Goal: Information Seeking & Learning: Learn about a topic

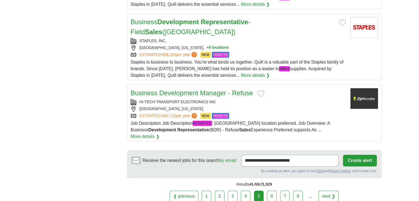
scroll to position [660, 0]
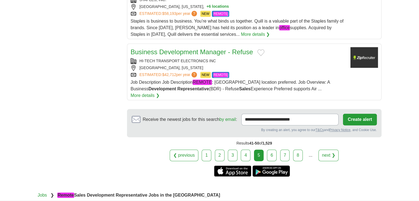
click at [259, 65] on div "[GEOGRAPHIC_DATA], [US_STATE]" at bounding box center [237, 68] width 215 height 6
click at [273, 149] on link "6" at bounding box center [272, 155] width 10 height 12
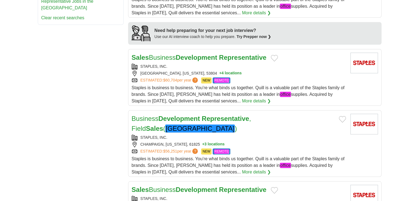
scroll to position [440, 0]
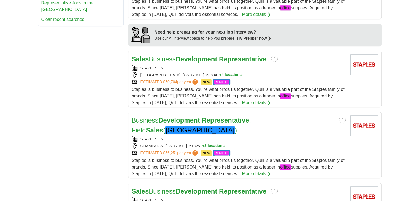
click at [285, 87] on span "Staples is business to business. You’re what binds us together. Quill is a valu…" at bounding box center [238, 96] width 213 height 18
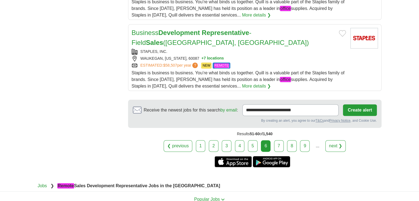
scroll to position [688, 0]
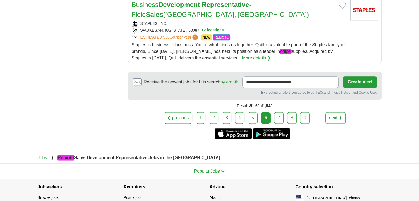
click at [281, 112] on link "7" at bounding box center [279, 118] width 10 height 12
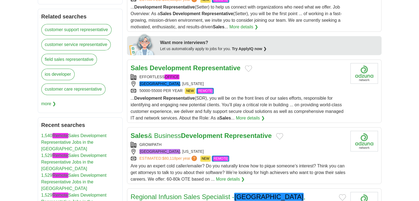
scroll to position [330, 0]
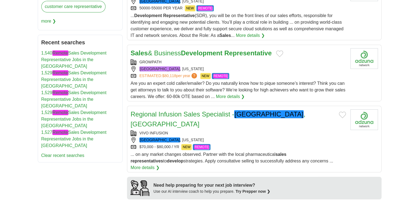
click at [277, 82] on span "Are you an expert cold caller/emailer? Do you naturally know how to pique someo…" at bounding box center [237, 90] width 215 height 18
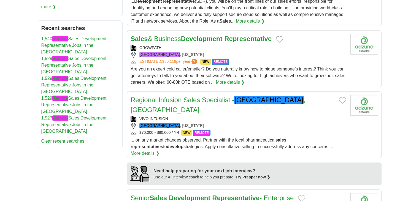
scroll to position [358, 0]
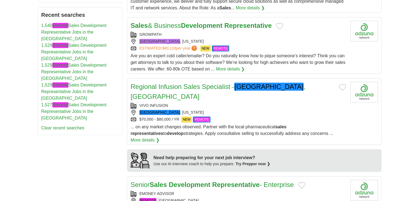
click at [280, 124] on strong "sales" at bounding box center [280, 126] width 11 height 5
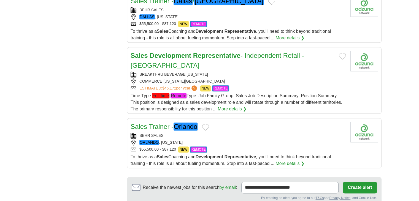
scroll to position [605, 0]
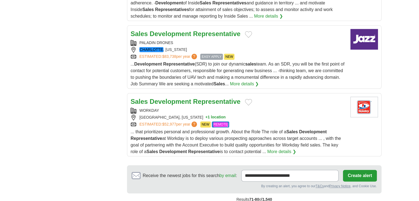
scroll to position [660, 0]
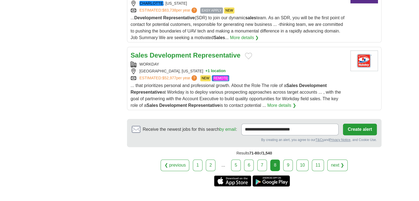
click at [285, 159] on link "9" at bounding box center [288, 165] width 10 height 12
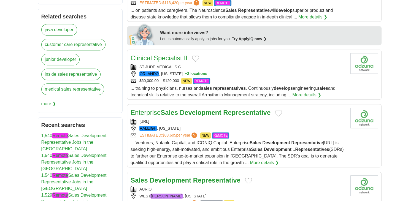
scroll to position [330, 0]
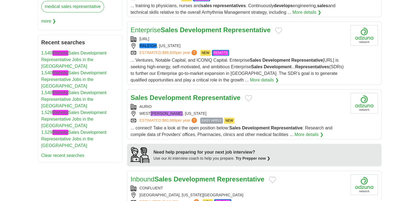
click at [266, 118] on div "ESTIMATED: $60,689 per year ? EASY APPLY NEW" at bounding box center [237, 121] width 215 height 6
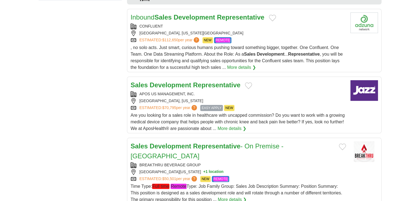
scroll to position [495, 0]
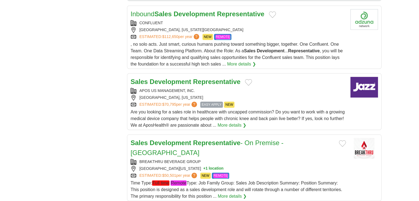
click at [278, 110] on span "Are you looking for a sales role in healthcare with uncapped commission? Do you…" at bounding box center [237, 119] width 214 height 18
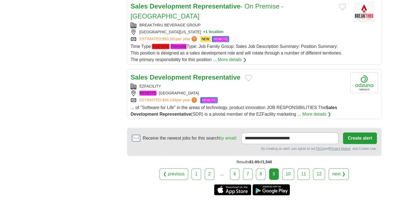
scroll to position [633, 0]
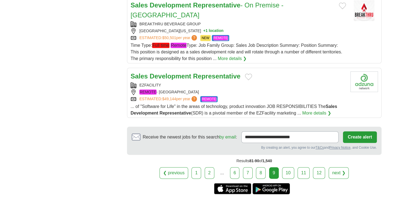
click at [287, 167] on link "10" at bounding box center [288, 173] width 12 height 12
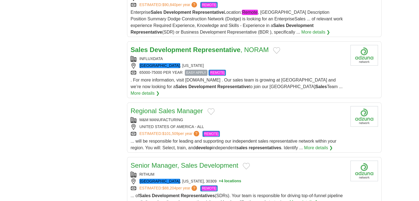
scroll to position [660, 0]
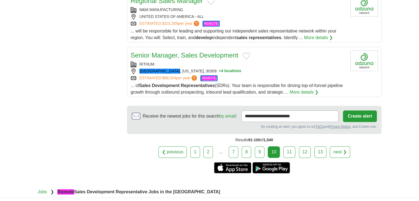
click at [288, 146] on link "11" at bounding box center [289, 152] width 12 height 12
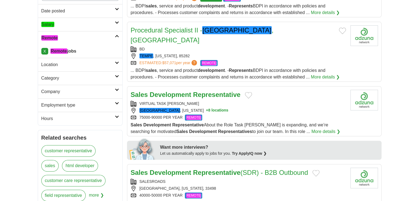
scroll to position [165, 0]
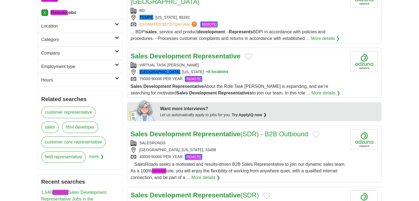
click at [269, 76] on div "75000-90000 PER YEAR REMOTE" at bounding box center [237, 79] width 215 height 6
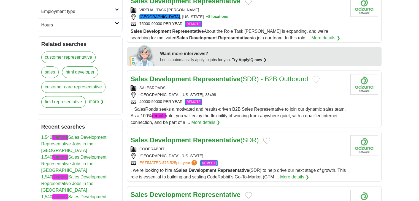
scroll to position [275, 0]
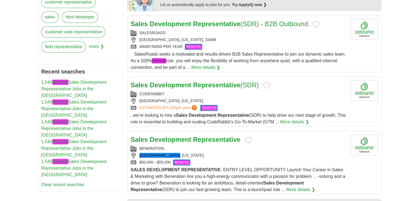
click at [278, 113] on span ", we’re looking to hire a Sales Development Representative (SDR) to help drive …" at bounding box center [237, 118] width 215 height 11
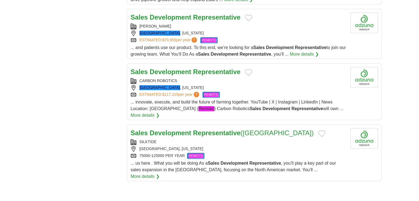
scroll to position [550, 0]
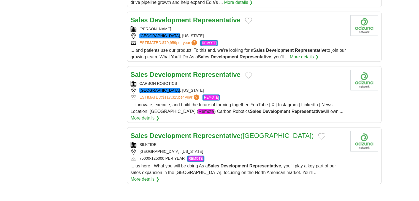
click at [282, 102] on span "... innovate, execute, and build the future of farming together. YouTube | X | …" at bounding box center [236, 108] width 212 height 12
click at [276, 155] on div "75000-125000 PER YEAR REMOTE" at bounding box center [237, 158] width 215 height 6
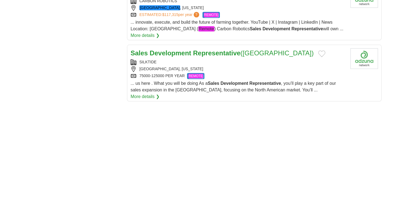
scroll to position [798, 0]
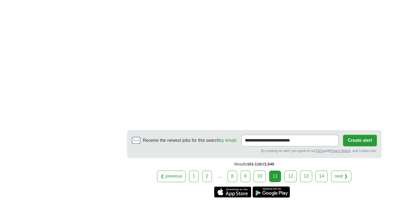
click at [291, 170] on link "12" at bounding box center [290, 176] width 12 height 12
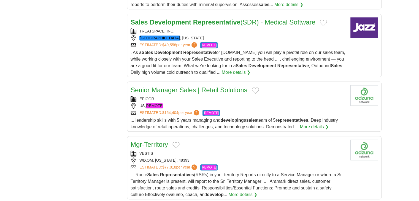
scroll to position [688, 0]
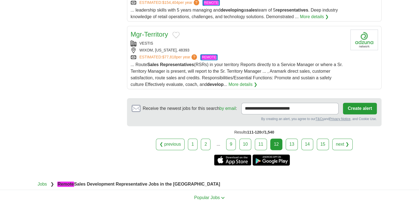
click at [290, 138] on link "13" at bounding box center [291, 144] width 12 height 12
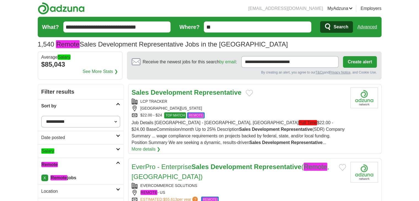
click at [297, 132] on div "Job Details NEW BRAUNFELS TX 2967 - New Braunfels, TX Full Time $22.00 - $24.00…" at bounding box center [239, 135] width 214 height 33
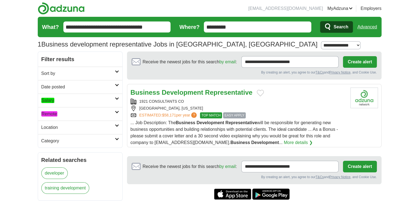
click at [49, 114] on em "Remote" at bounding box center [49, 113] width 16 height 5
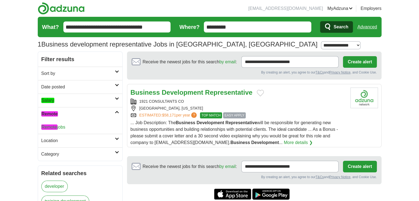
click at [51, 127] on em "Remote" at bounding box center [49, 126] width 16 height 5
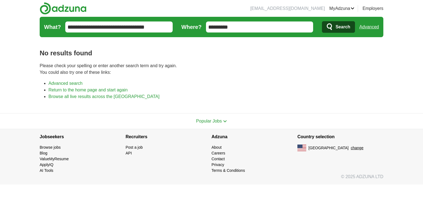
drag, startPoint x: 226, startPoint y: 27, endPoint x: 174, endPoint y: 30, distance: 52.6
click at [172, 30] on form "**********" at bounding box center [211, 27] width 343 height 20
click at [340, 30] on span "Search" at bounding box center [342, 26] width 15 height 11
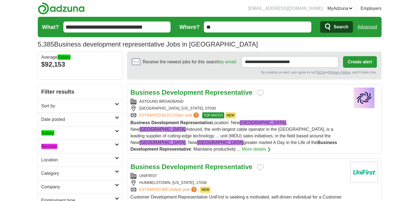
click at [109, 146] on h2 "Remote" at bounding box center [77, 146] width 73 height 7
click at [64, 157] on link "Remote jobs" at bounding box center [53, 159] width 24 height 5
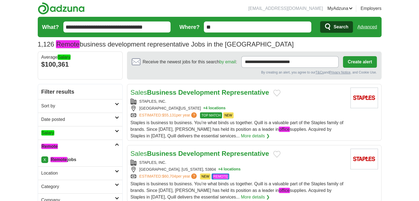
click at [60, 107] on h2 "Sort by" at bounding box center [77, 106] width 73 height 7
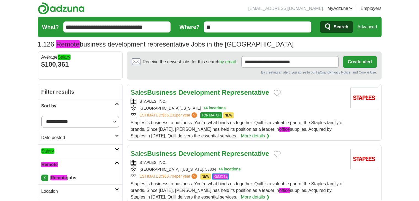
click at [67, 122] on select "**********" at bounding box center [80, 122] width 78 height 12
select select "**********"
click at [41, 116] on select "**********" at bounding box center [80, 122] width 78 height 12
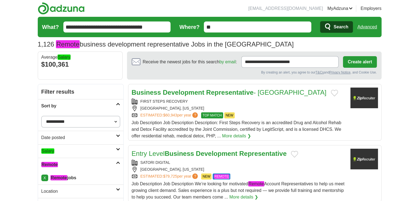
click at [257, 115] on div "ESTIMATED: $60,943 per year ? TOP MATCH NEW" at bounding box center [239, 115] width 214 height 6
drag, startPoint x: 140, startPoint y: 101, endPoint x: 194, endPoint y: 105, distance: 53.5
click at [194, 105] on div "FIRST STEPS RECOVERY SAN FRANCISCO, CALIFORNIA ESTIMATED: $60,943 per year ? TO…" at bounding box center [239, 109] width 214 height 20
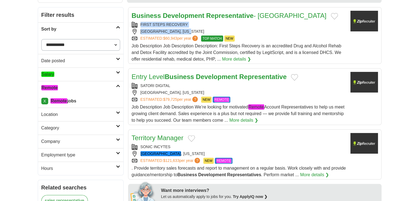
scroll to position [83, 0]
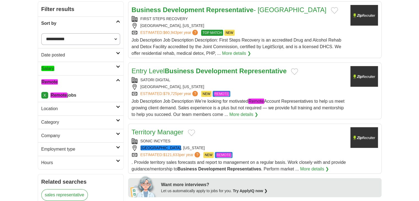
click at [281, 99] on span "Job Description Job Description We’re looking for motivated Remote Account Repr…" at bounding box center [238, 108] width 213 height 18
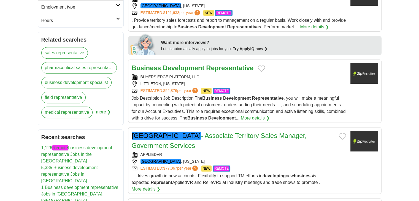
scroll to position [303, 0]
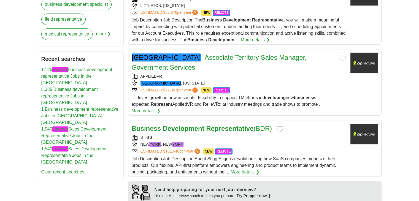
click at [284, 148] on div "ESTIMATED: $101,648 per year ? NEW REMOTE" at bounding box center [239, 151] width 214 height 6
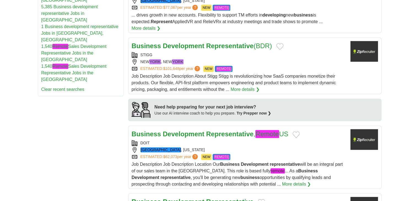
scroll to position [495, 0]
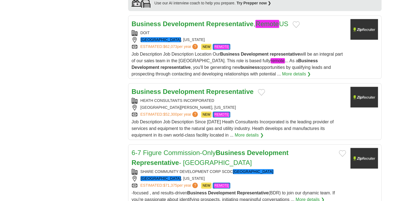
click at [290, 119] on span "Job Description Job Description Since 1933 Heath Consultants Incorporated is th…" at bounding box center [233, 128] width 202 height 18
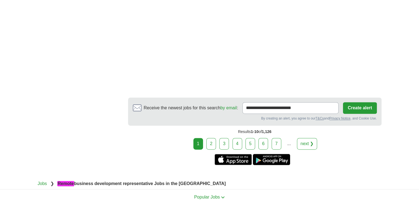
scroll to position [853, 0]
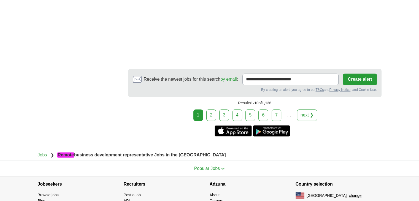
click at [212, 109] on link "2" at bounding box center [211, 115] width 10 height 12
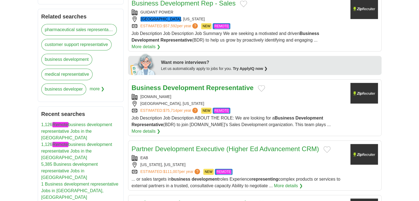
scroll to position [303, 0]
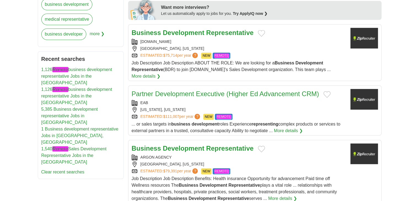
click at [268, 176] on span "Job Description Job Description Benefits: Health insurance Opportunity for adva…" at bounding box center [234, 188] width 205 height 24
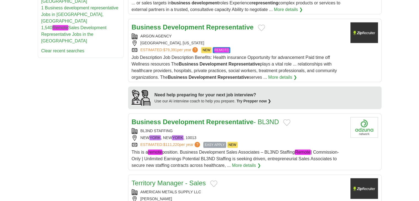
scroll to position [495, 0]
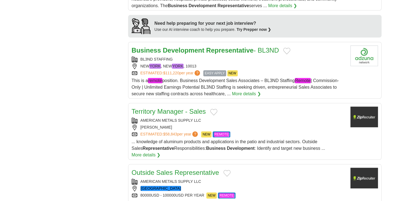
click at [277, 70] on div "ESTIMATED: $111,220 per year ? EASY APPLY NEW" at bounding box center [239, 73] width 214 height 6
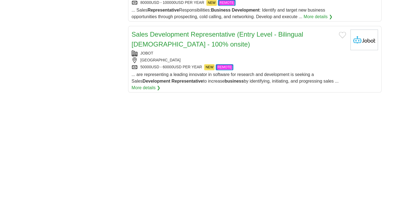
scroll to position [881, 0]
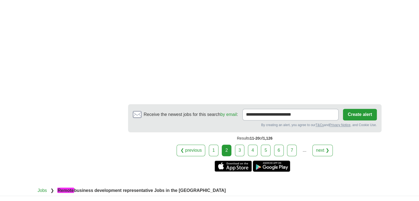
click at [242, 144] on link "3" at bounding box center [240, 150] width 10 height 12
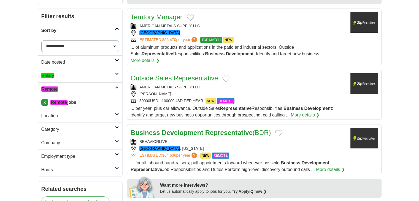
scroll to position [110, 0]
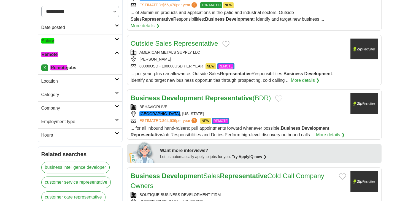
click at [259, 118] on div "ESTIMATED: $64,636 per year ? NEW REMOTE" at bounding box center [237, 121] width 215 height 6
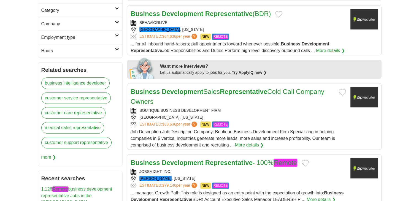
scroll to position [248, 0]
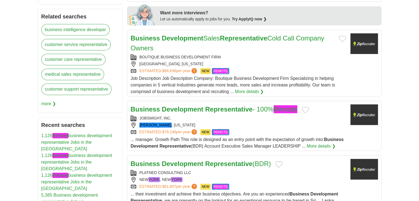
click at [261, 137] on span "... manager. Growth Path This role is designed as an entry point with the expec…" at bounding box center [236, 142] width 213 height 11
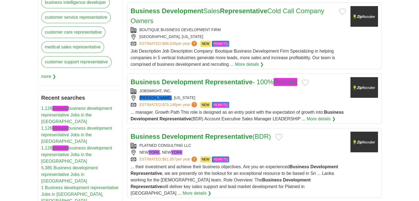
scroll to position [303, 0]
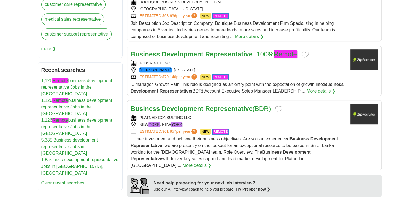
click at [273, 136] on div "... their investment and achieve their business objectives. Are you an experien…" at bounding box center [237, 152] width 215 height 33
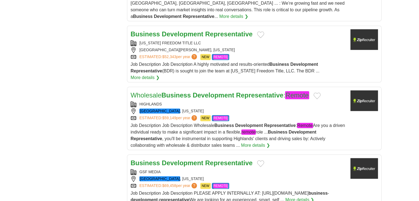
scroll to position [578, 0]
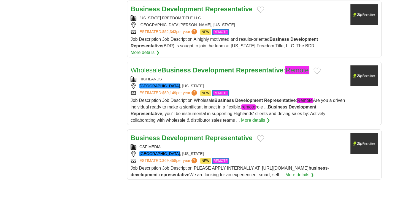
click at [272, 166] on span "Job Description Job Description PLEASE APPLY INTERNALLY AT: https://gsfmedia.co…" at bounding box center [229, 171] width 198 height 11
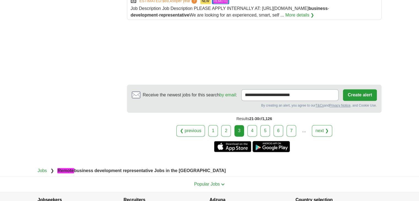
scroll to position [743, 0]
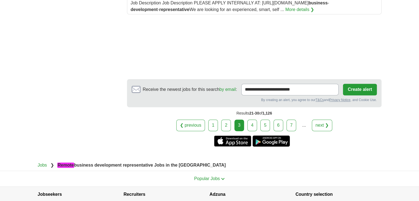
click at [252, 119] on link "4" at bounding box center [252, 125] width 10 height 12
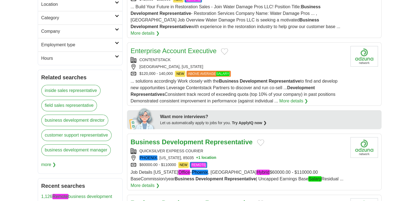
scroll to position [220, 0]
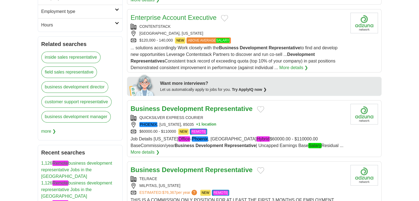
click at [288, 129] on div "$60000.00 - $110000 NEW REMOTE" at bounding box center [237, 132] width 215 height 6
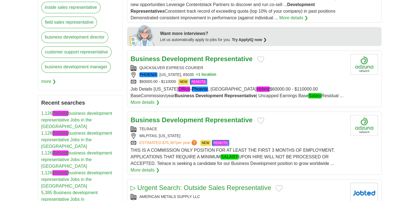
scroll to position [275, 0]
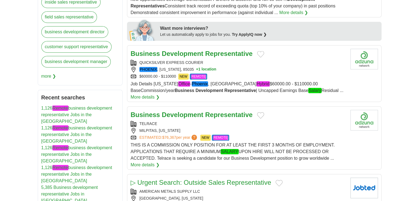
click at [267, 142] on div "THIS IS A COMMISSION ONLY POSITION FOR AT LEAST THE FIRST 3 MONTHS OF EMPLOYMEN…" at bounding box center [237, 155] width 215 height 26
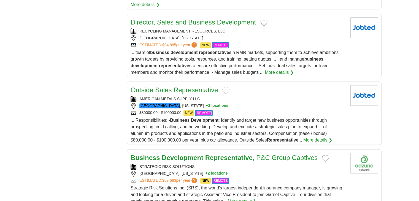
scroll to position [715, 0]
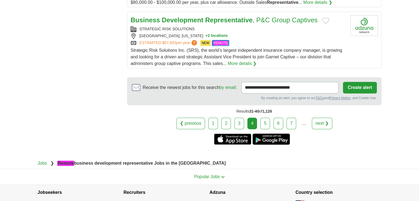
click at [264, 118] on link "5" at bounding box center [265, 124] width 10 height 12
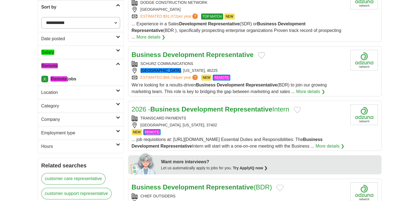
scroll to position [138, 0]
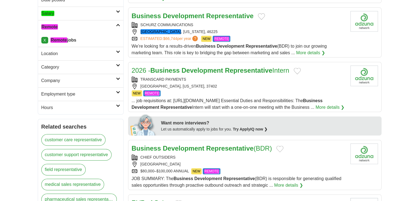
click at [253, 90] on div "NEW REMOTE" at bounding box center [239, 93] width 214 height 6
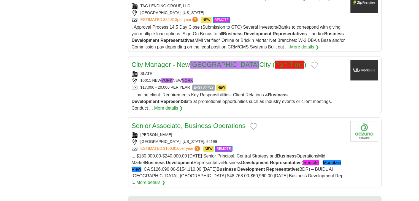
scroll to position [686, 0]
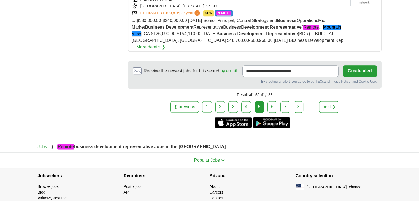
click at [272, 101] on link "6" at bounding box center [272, 107] width 10 height 12
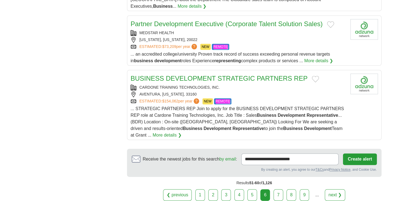
scroll to position [715, 0]
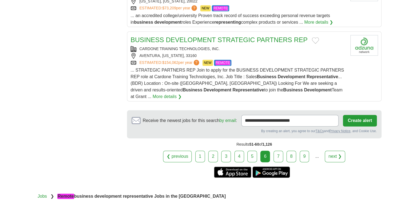
click at [276, 151] on link "7" at bounding box center [278, 157] width 10 height 12
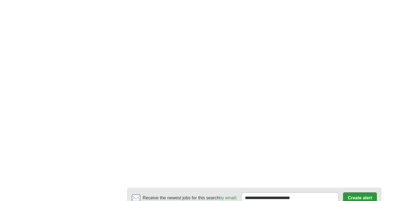
scroll to position [952, 0]
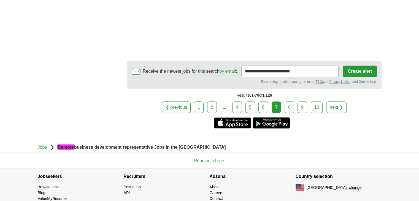
click at [289, 101] on link "8" at bounding box center [289, 107] width 10 height 12
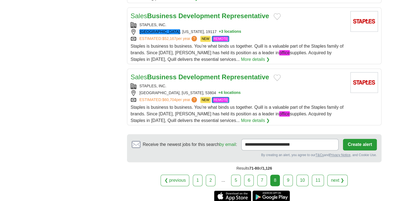
scroll to position [715, 0]
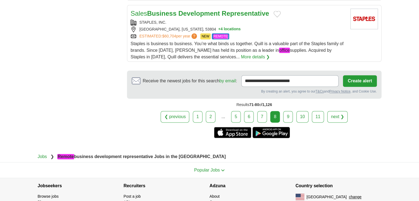
click at [289, 111] on link "9" at bounding box center [288, 117] width 10 height 12
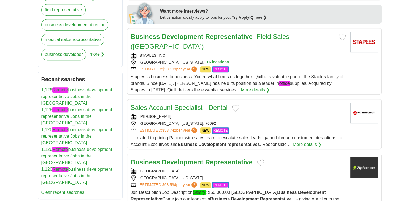
scroll to position [330, 0]
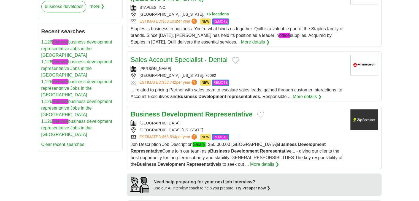
click at [280, 119] on div "Business Development Representative FAIRLAND RECOVERY CENTER ROME, GEORGIA ESTI…" at bounding box center [237, 138] width 215 height 58
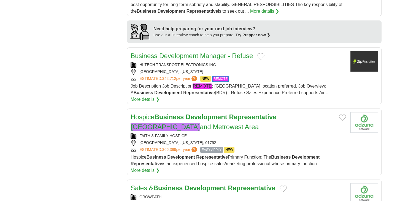
scroll to position [523, 0]
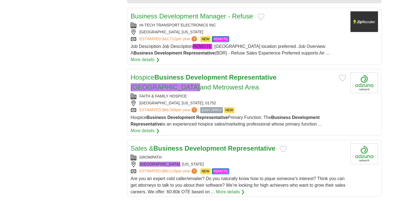
click at [286, 115] on strong "Business" at bounding box center [281, 117] width 20 height 5
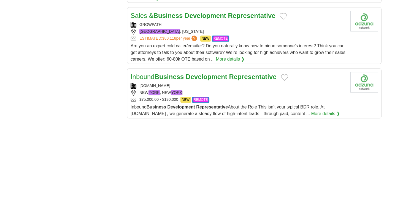
scroll to position [660, 0]
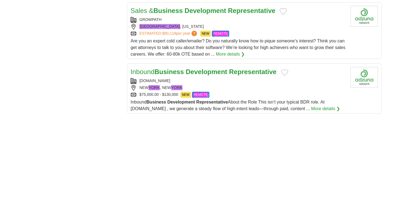
click at [265, 100] on span "Inbound Business Development Representative About the Role This isn’t your typi…" at bounding box center [227, 105] width 194 height 11
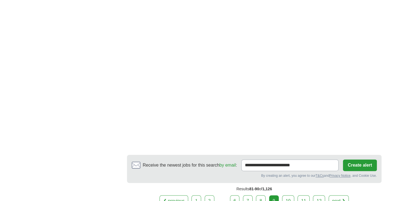
scroll to position [853, 0]
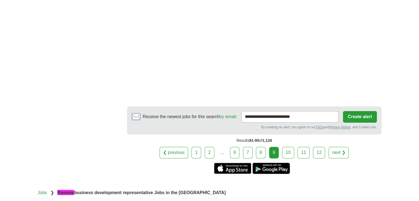
click at [286, 147] on link "10" at bounding box center [288, 153] width 12 height 12
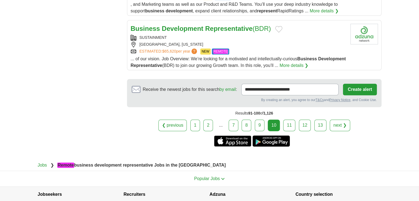
scroll to position [709, 0]
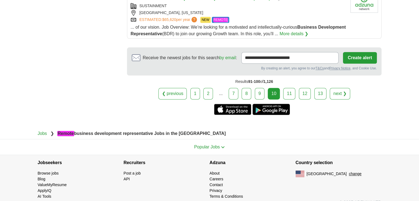
click at [287, 88] on link "11" at bounding box center [289, 94] width 12 height 12
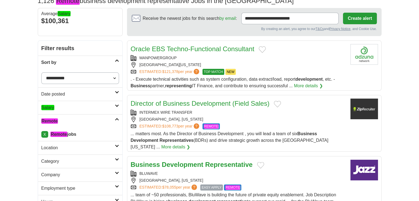
scroll to position [110, 0]
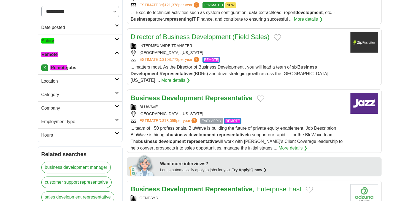
click at [254, 122] on div "ESTIMATED: $78,055 per year ? EASY APPLY REMOTE" at bounding box center [237, 121] width 215 height 6
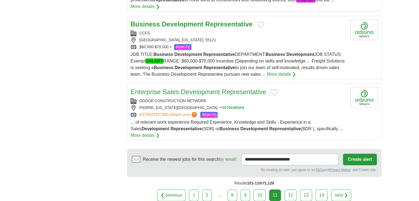
scroll to position [633, 0]
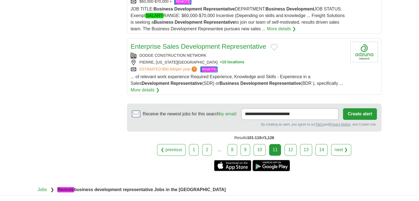
click at [293, 144] on link "12" at bounding box center [290, 150] width 12 height 12
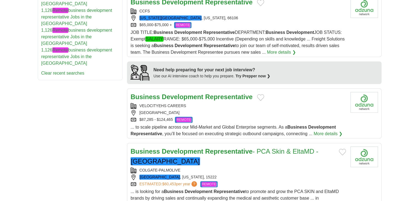
scroll to position [413, 0]
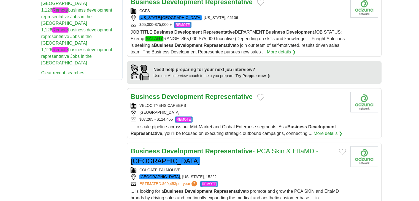
click at [259, 124] on span "... to scale pipeline across our Mid-Market and Global Enterprise segments. As …" at bounding box center [232, 129] width 205 height 11
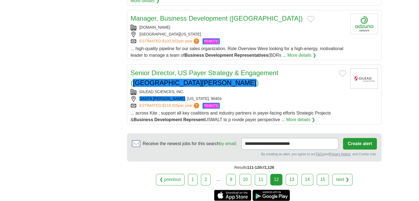
scroll to position [688, 0]
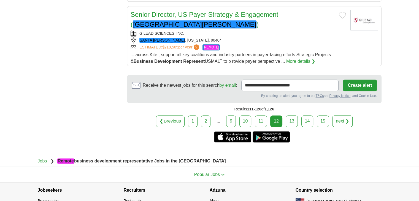
click at [287, 115] on link "13" at bounding box center [291, 121] width 12 height 12
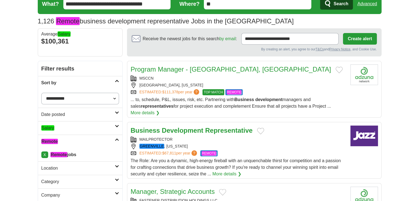
scroll to position [83, 0]
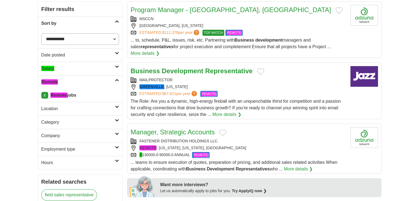
click at [273, 99] on span "The Role: Are you a dynamic, high-energy fireball with an unquenchable thirst f…" at bounding box center [235, 108] width 210 height 18
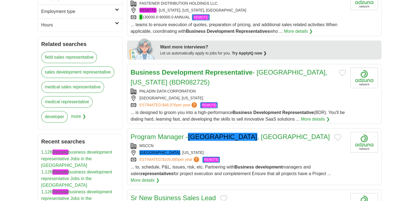
click at [280, 102] on div "ESTIMATED: $48,976 per year ? REMOTE" at bounding box center [237, 105] width 215 height 6
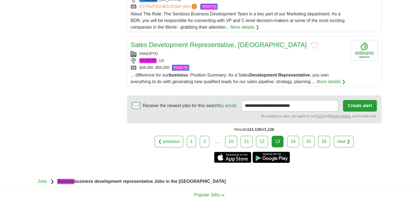
scroll to position [660, 0]
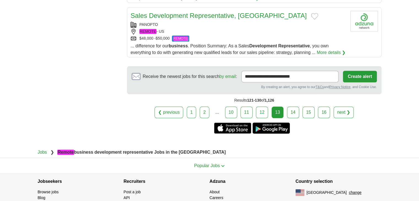
click at [291, 116] on link "14" at bounding box center [293, 112] width 12 height 12
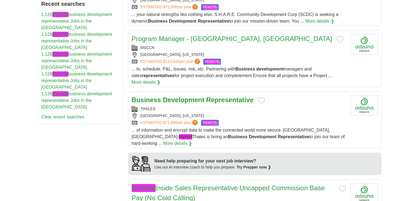
scroll to position [468, 0]
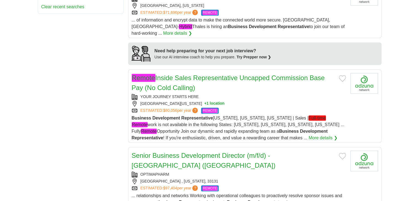
click at [242, 115] on span "Business Development Representative Arizona, Illinois, Texas | Sales | Full-tim…" at bounding box center [238, 127] width 212 height 25
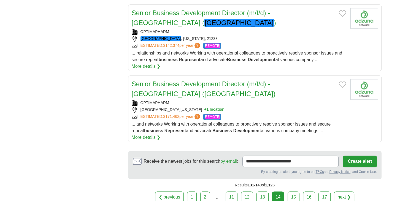
scroll to position [715, 0]
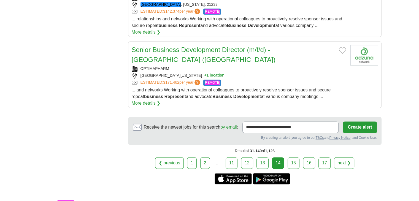
click at [295, 157] on link "15" at bounding box center [293, 163] width 12 height 12
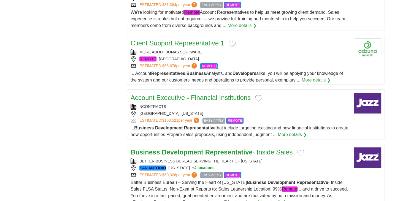
scroll to position [660, 0]
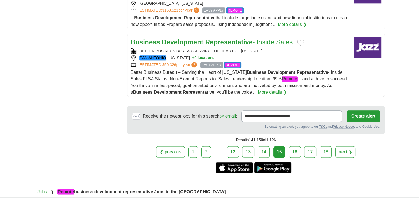
click at [296, 75] on strong "Representative" at bounding box center [312, 72] width 32 height 5
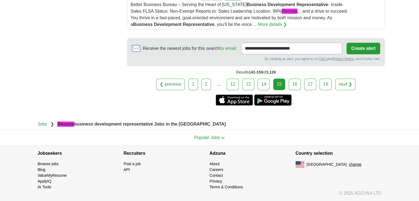
click at [297, 86] on link "16" at bounding box center [294, 84] width 12 height 12
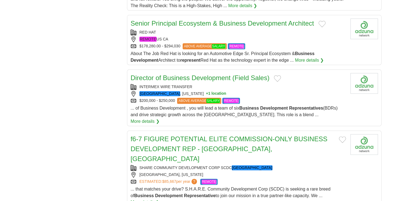
scroll to position [715, 0]
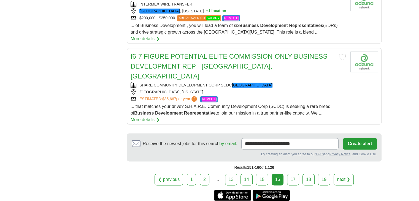
click at [293, 174] on link "17" at bounding box center [293, 180] width 12 height 12
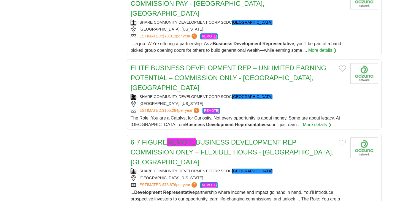
scroll to position [715, 0]
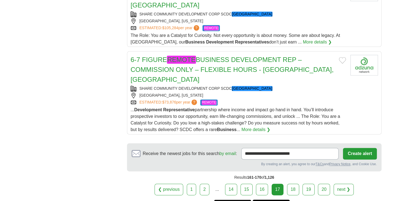
click at [291, 184] on link "18" at bounding box center [293, 190] width 12 height 12
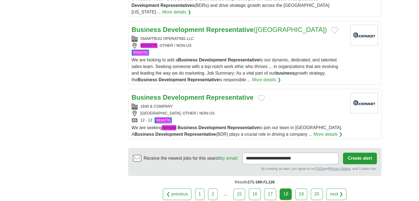
scroll to position [660, 0]
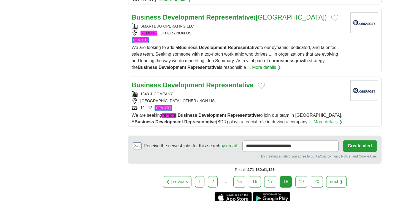
click at [299, 176] on link "19" at bounding box center [301, 182] width 12 height 12
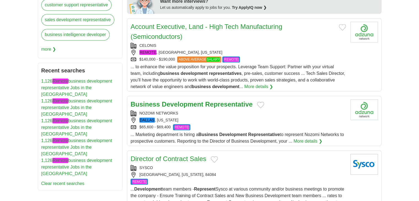
scroll to position [303, 0]
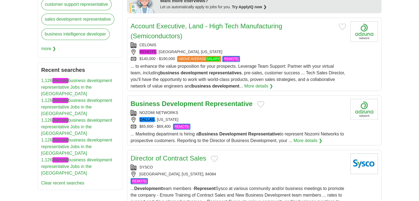
click at [295, 131] on div "... Marketing department is hiring a Business Development Representative to rep…" at bounding box center [237, 137] width 215 height 13
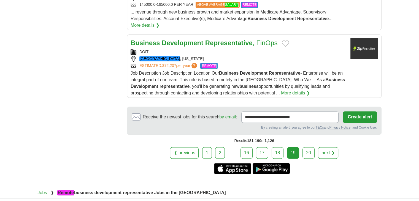
scroll to position [715, 0]
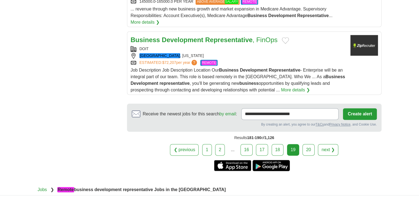
click at [305, 144] on link "20" at bounding box center [308, 150] width 12 height 12
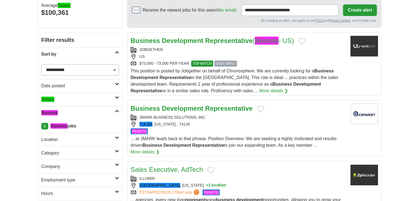
scroll to position [110, 0]
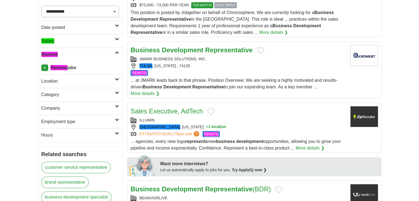
click at [266, 72] on div "REMOTE" at bounding box center [237, 73] width 215 height 6
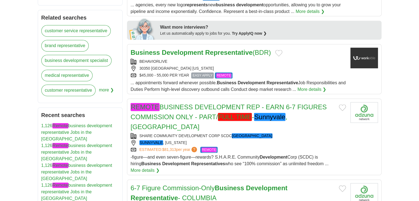
scroll to position [248, 0]
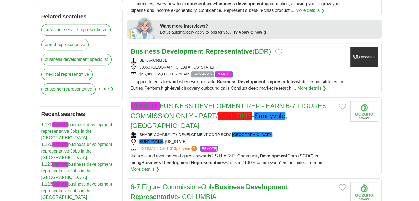
click at [275, 86] on span "... appointments forward whenever possible. Business Development Representative…" at bounding box center [237, 84] width 215 height 11
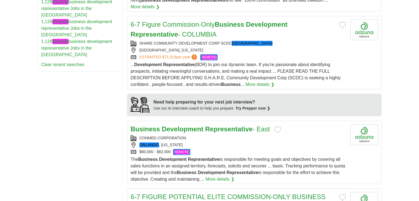
scroll to position [413, 0]
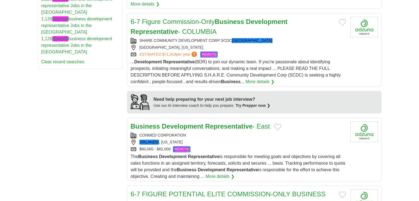
click at [250, 153] on div "The Business Development Representative is responsible for meeting goals and ob…" at bounding box center [237, 166] width 215 height 26
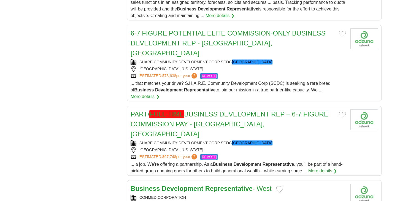
scroll to position [633, 0]
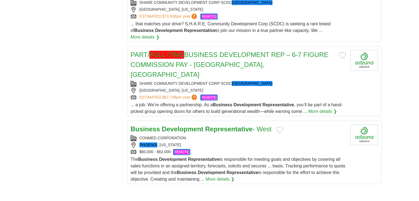
click at [261, 157] on span "The Business Development Representative is responsible for meeting goals and ob…" at bounding box center [237, 169] width 214 height 24
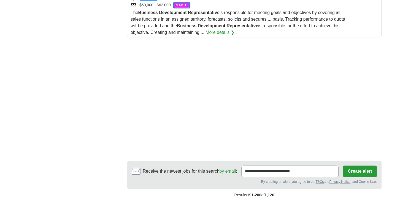
scroll to position [826, 0]
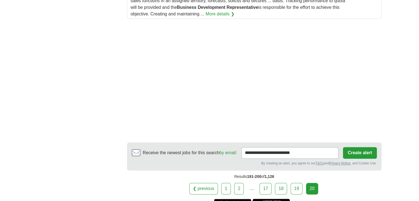
click at [332, 170] on div "Results 191-200 of 1,126" at bounding box center [254, 176] width 254 height 12
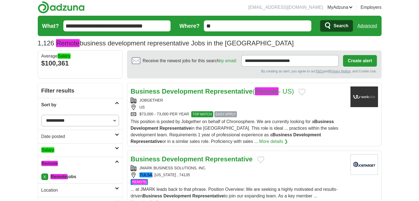
scroll to position [0, 0]
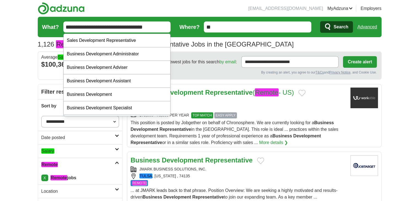
drag, startPoint x: 161, startPoint y: 28, endPoint x: 121, endPoint y: 27, distance: 39.6
click at [121, 27] on input "**********" at bounding box center [116, 26] width 107 height 11
type input "**********"
click at [320, 21] on button "Search" at bounding box center [336, 27] width 33 height 12
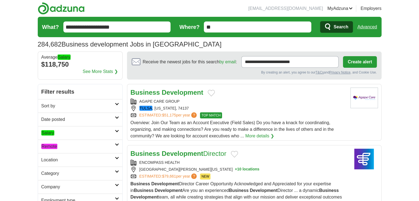
click at [105, 143] on h2 "Remote" at bounding box center [77, 146] width 73 height 7
click at [58, 158] on link "Remote jobs" at bounding box center [53, 159] width 24 height 5
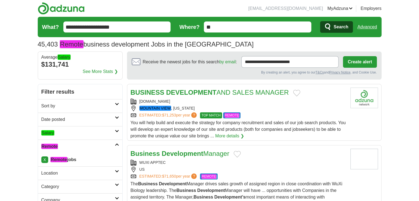
click at [270, 126] on div "You will help build and execute the strategy for company recruitment and sales …" at bounding box center [237, 129] width 215 height 20
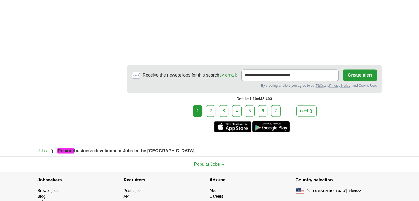
scroll to position [823, 0]
